Goal: Task Accomplishment & Management: Use online tool/utility

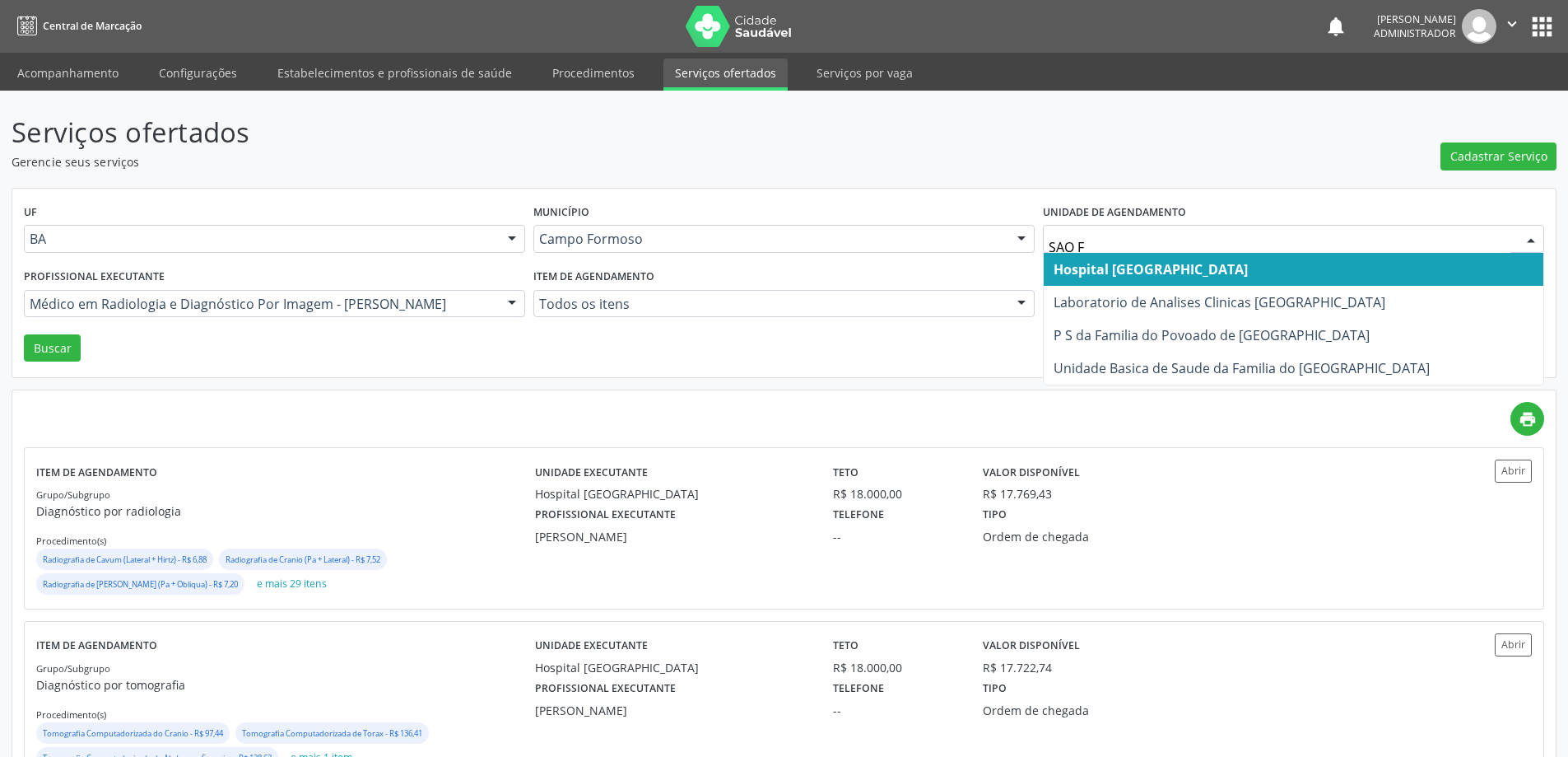
type input "SAO FR"
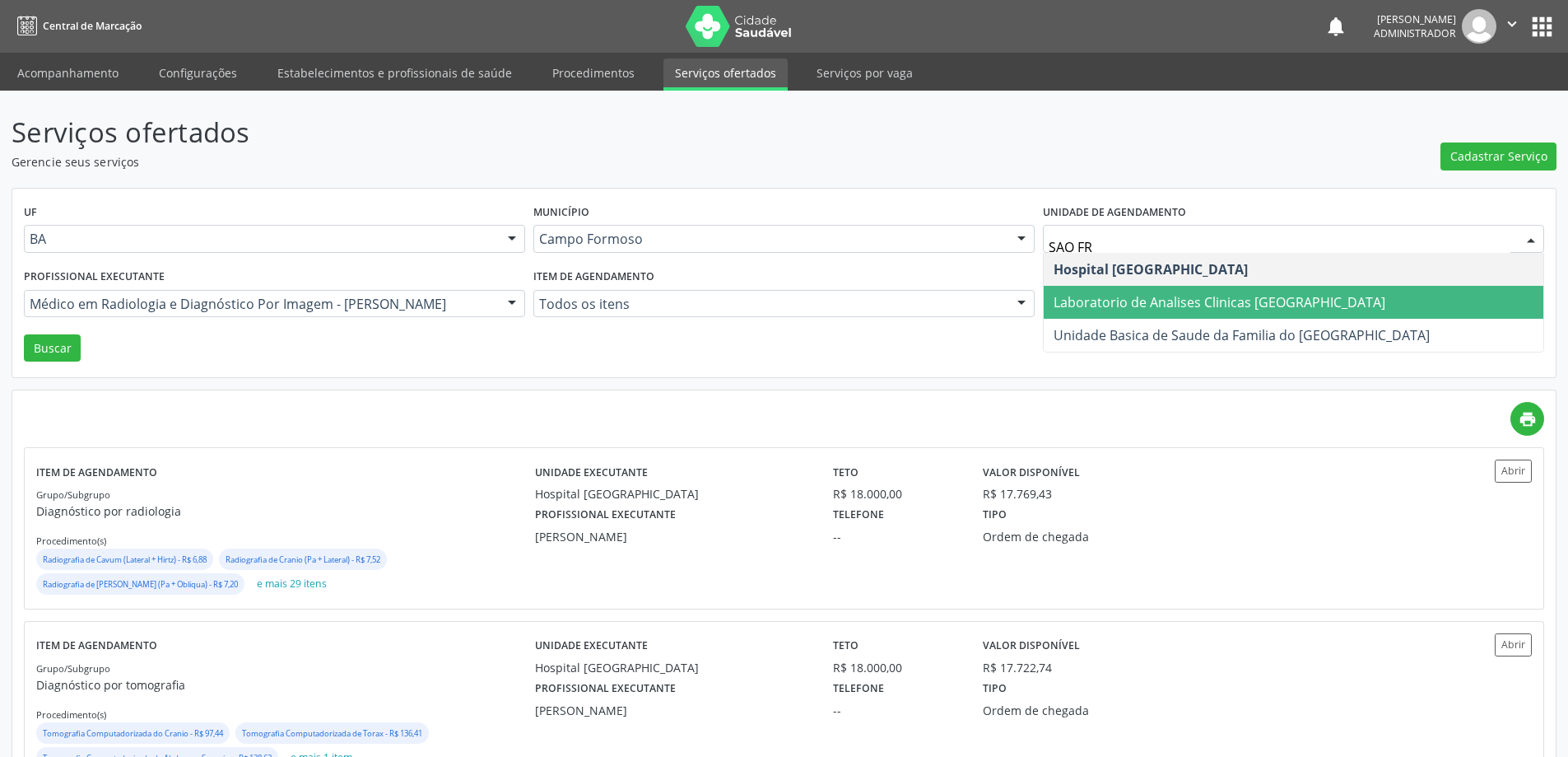
click at [1081, 301] on span "Laboratorio de Analises Clinicas [GEOGRAPHIC_DATA]" at bounding box center [1219, 302] width 331 height 18
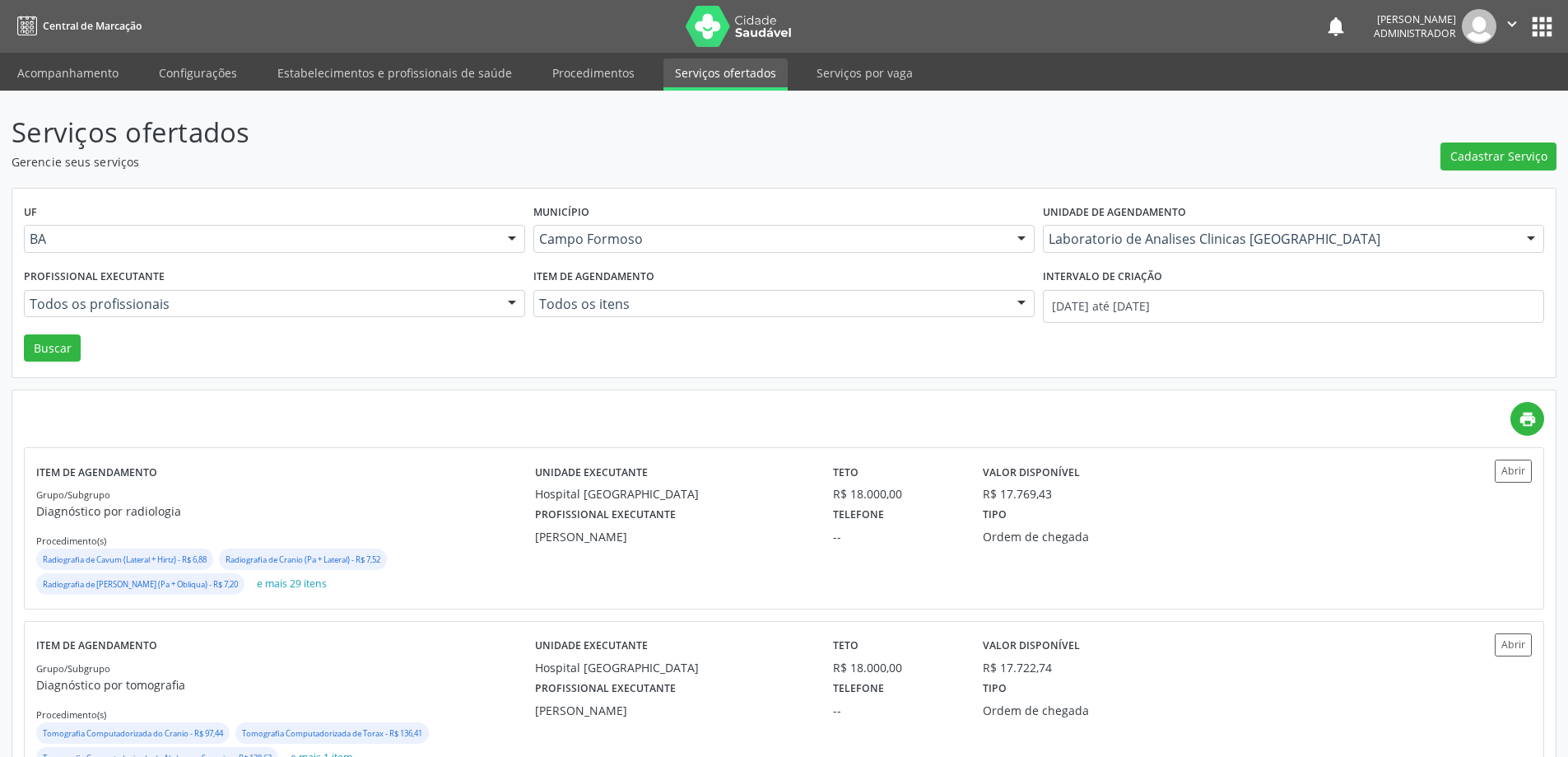
click at [508, 301] on div at bounding box center [511, 304] width 25 height 28
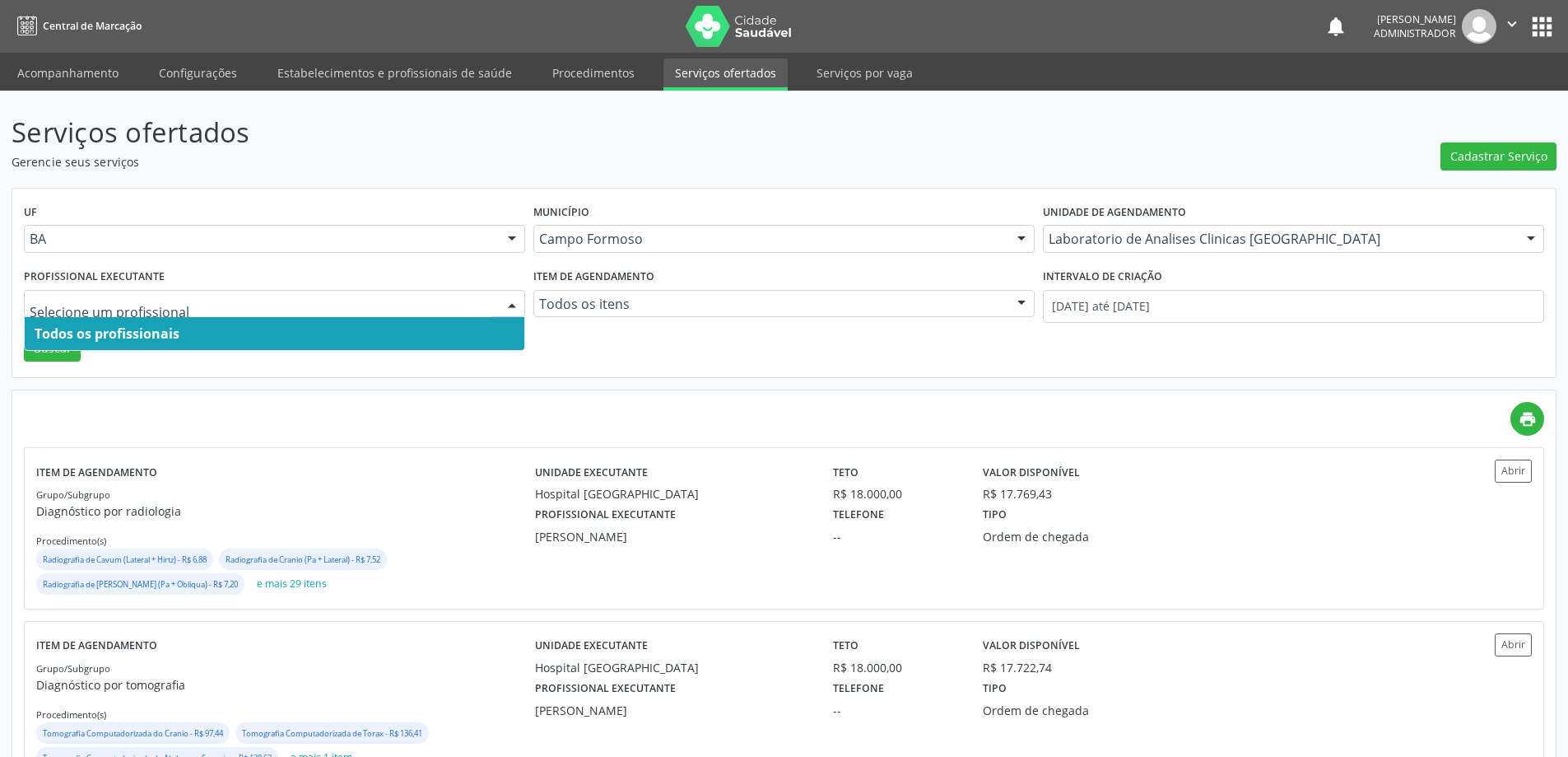
click at [372, 325] on span "Todos os profissionais" at bounding box center [274, 333] width 499 height 33
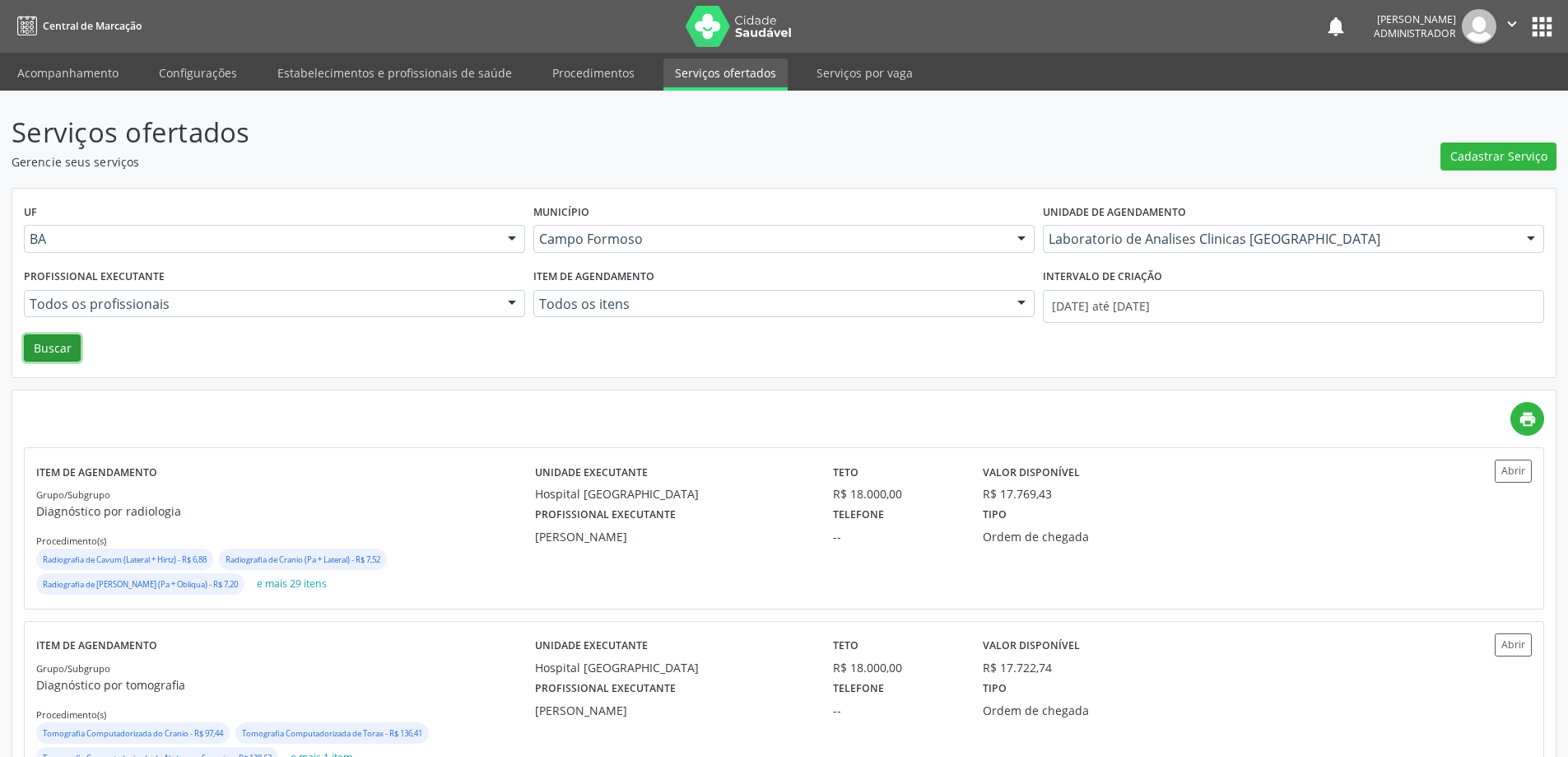
click at [63, 337] on button "Buscar" at bounding box center [52, 348] width 57 height 28
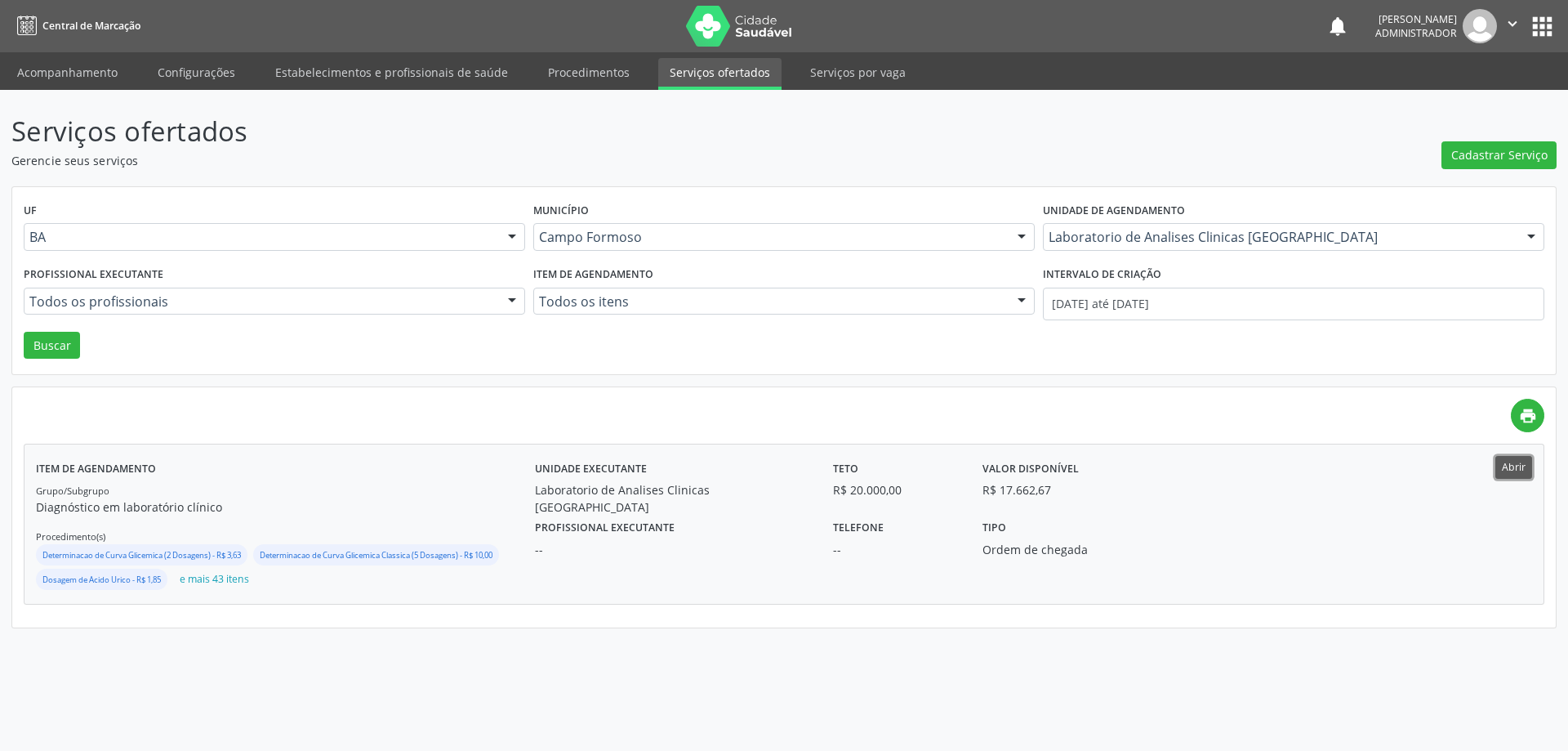
click at [1505, 471] on button "Abrir" at bounding box center [1513, 467] width 36 height 22
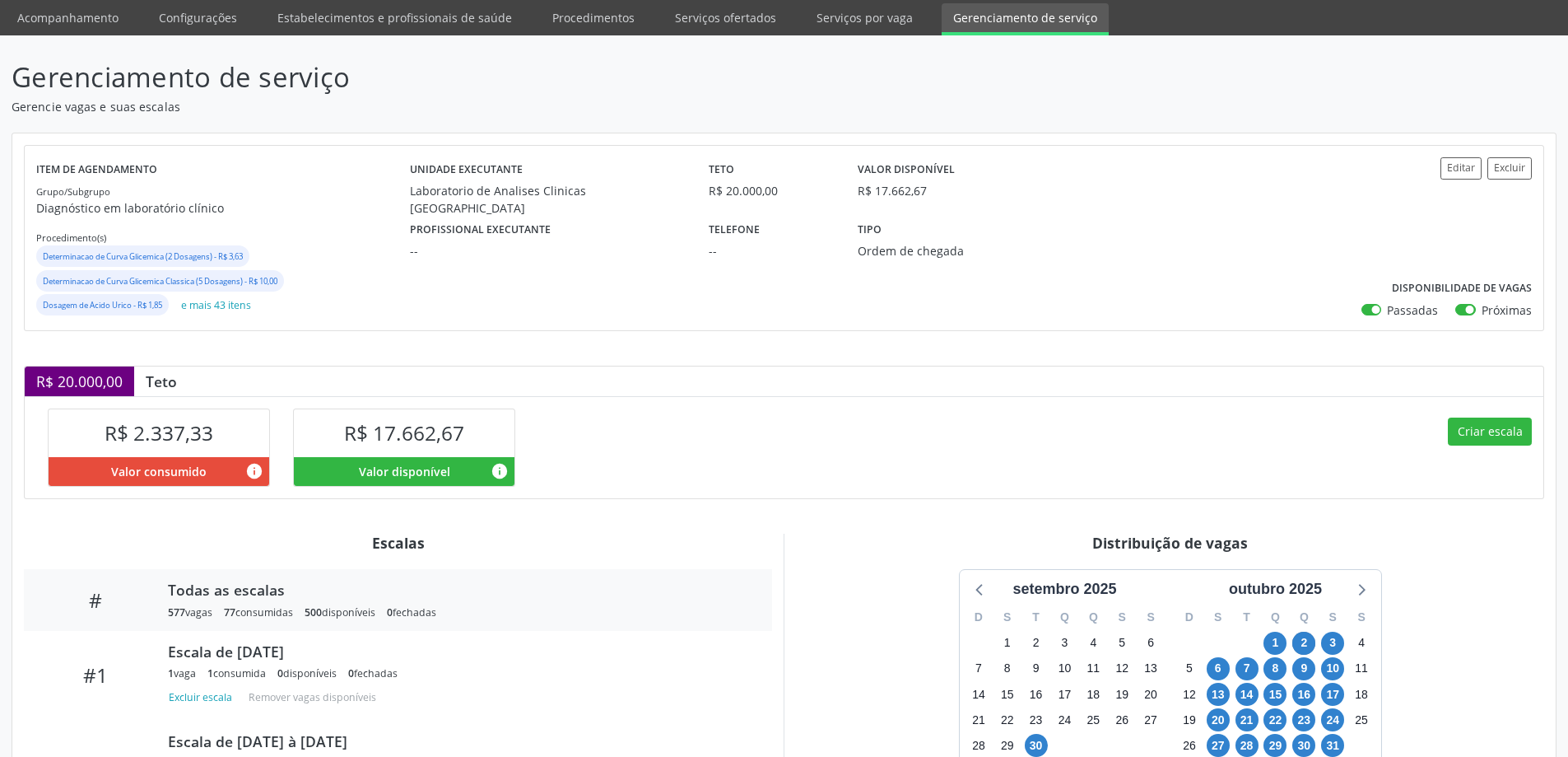
scroll to position [247, 0]
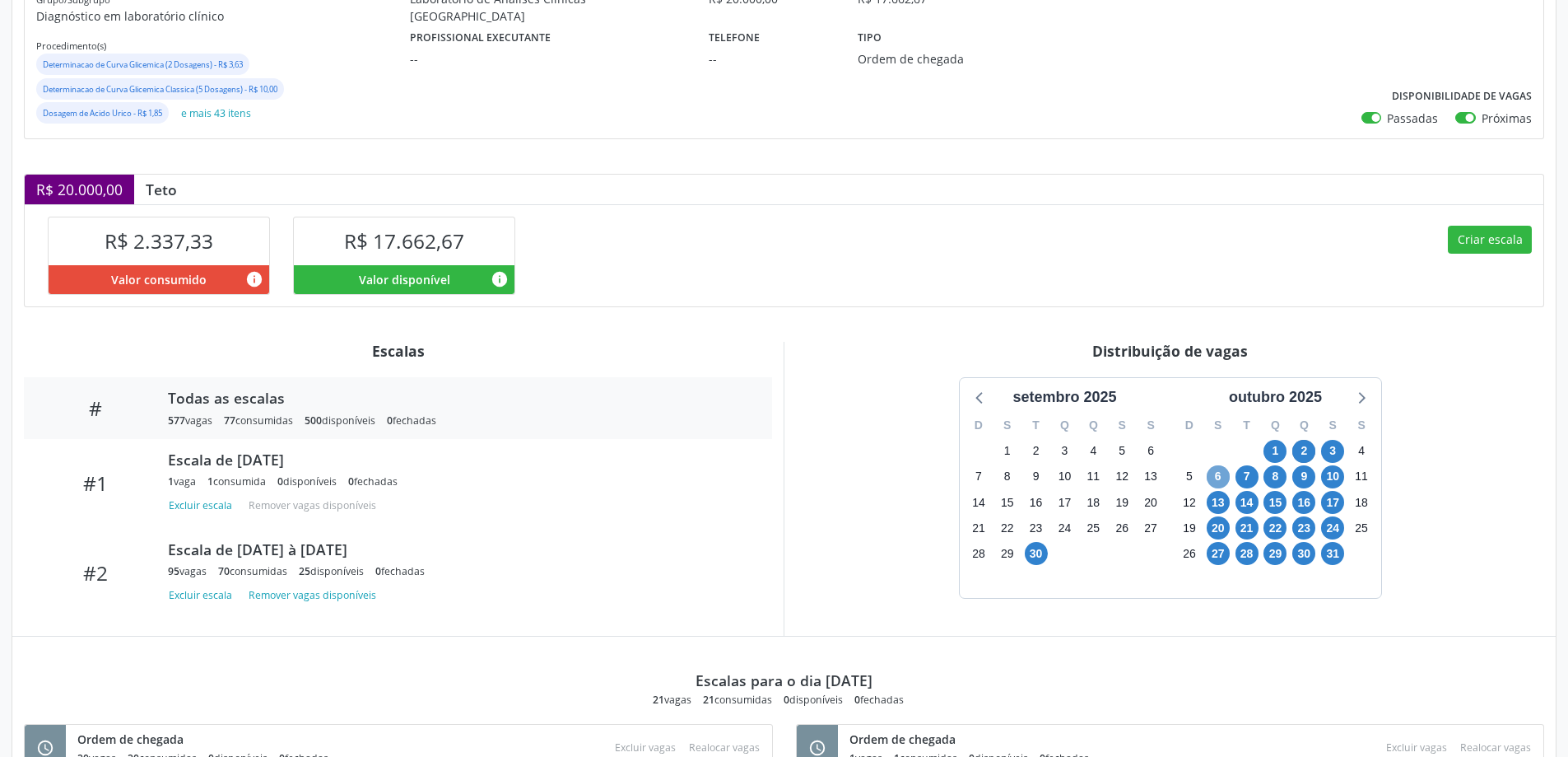
click at [1222, 476] on span "6" at bounding box center [1218, 477] width 23 height 23
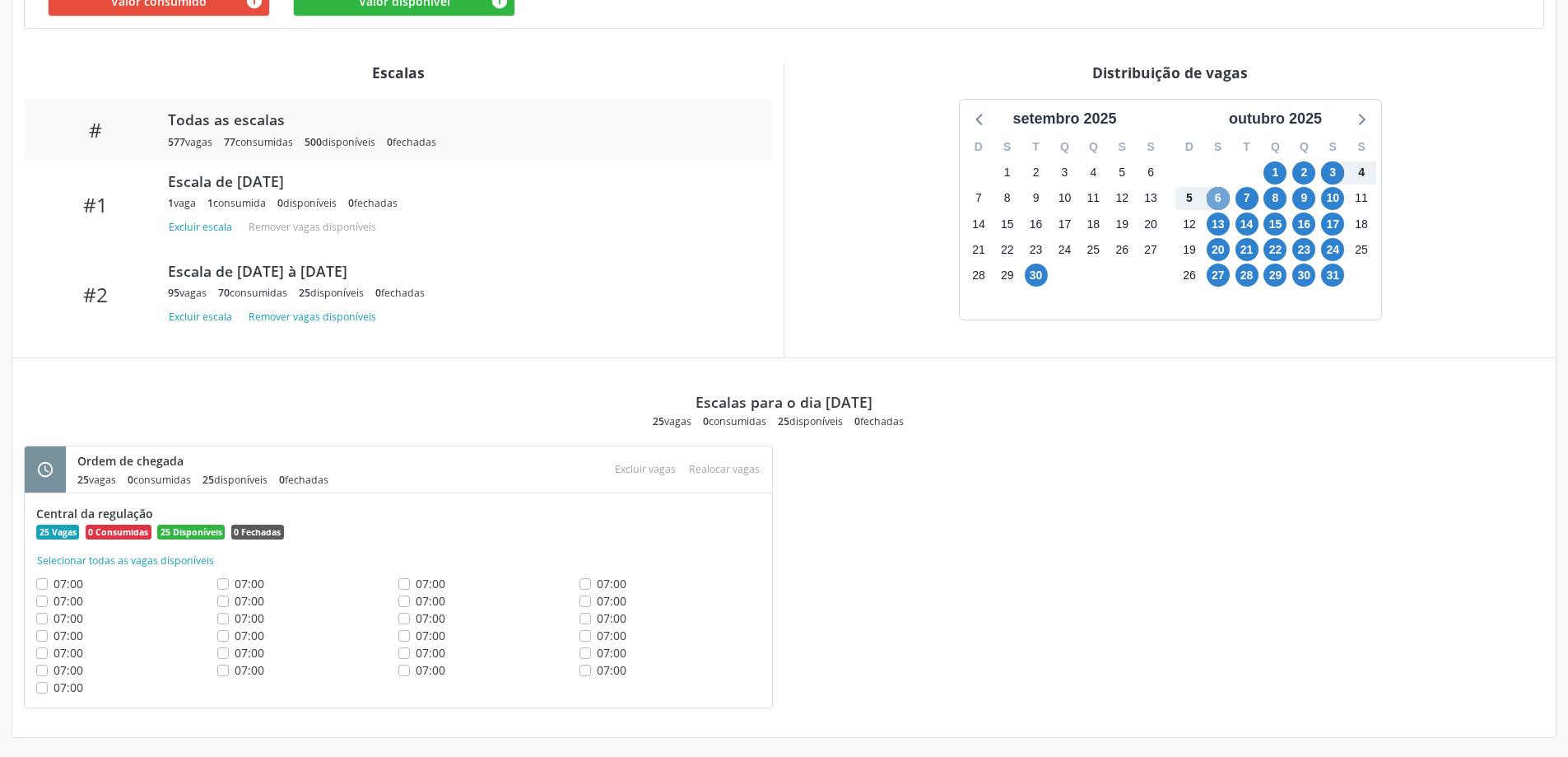
scroll to position [529, 0]
